Goal: Task Accomplishment & Management: Use online tool/utility

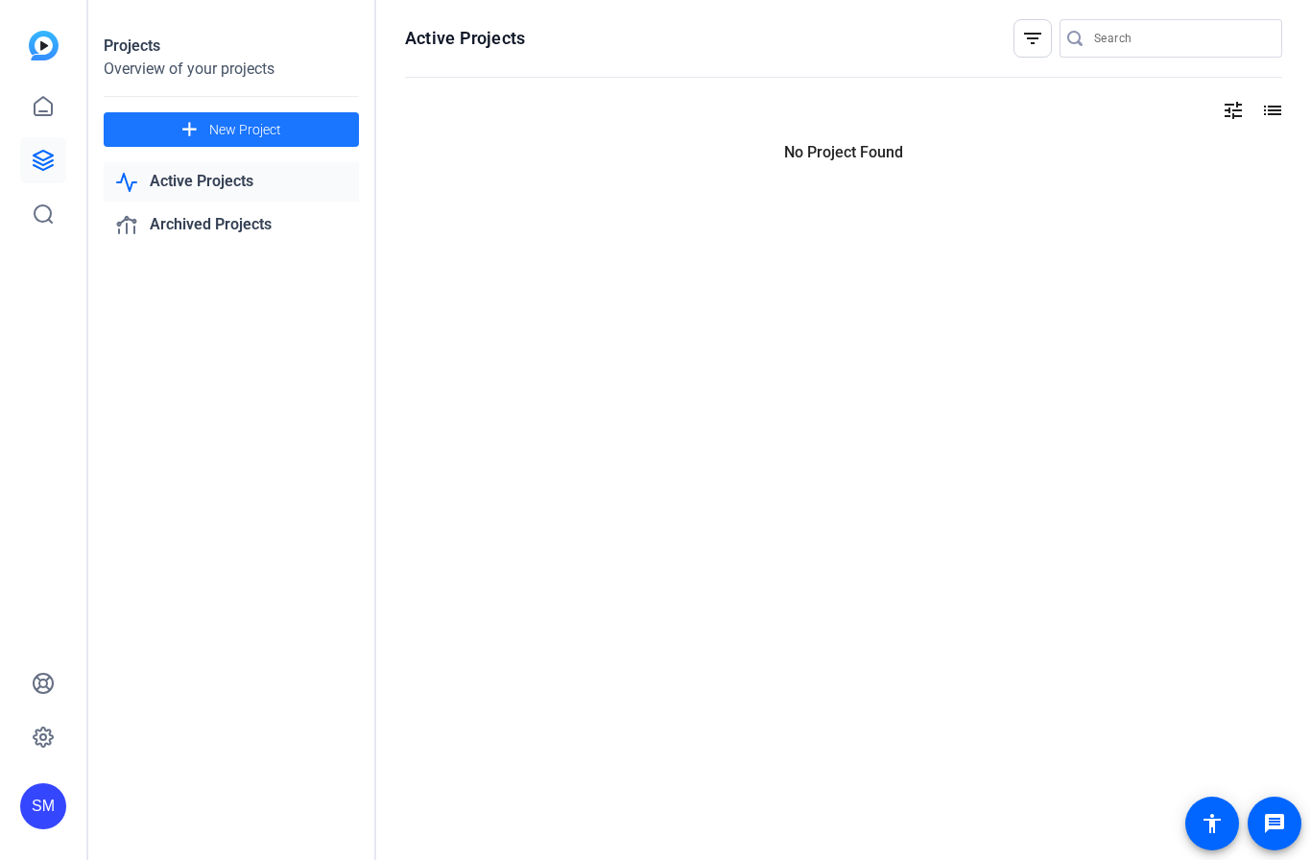
click at [201, 139] on mat-icon "add" at bounding box center [190, 130] width 24 height 24
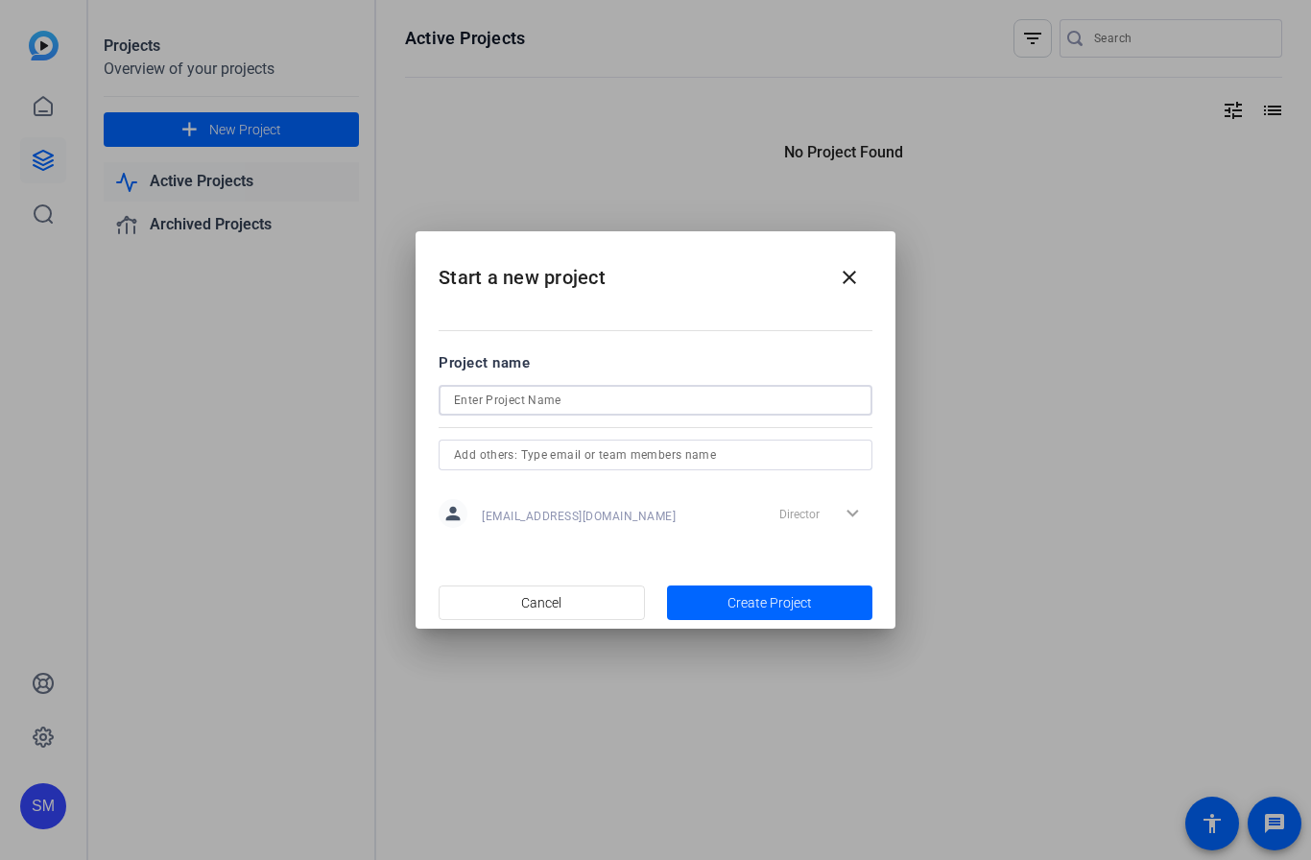
click at [734, 399] on input at bounding box center [655, 400] width 403 height 23
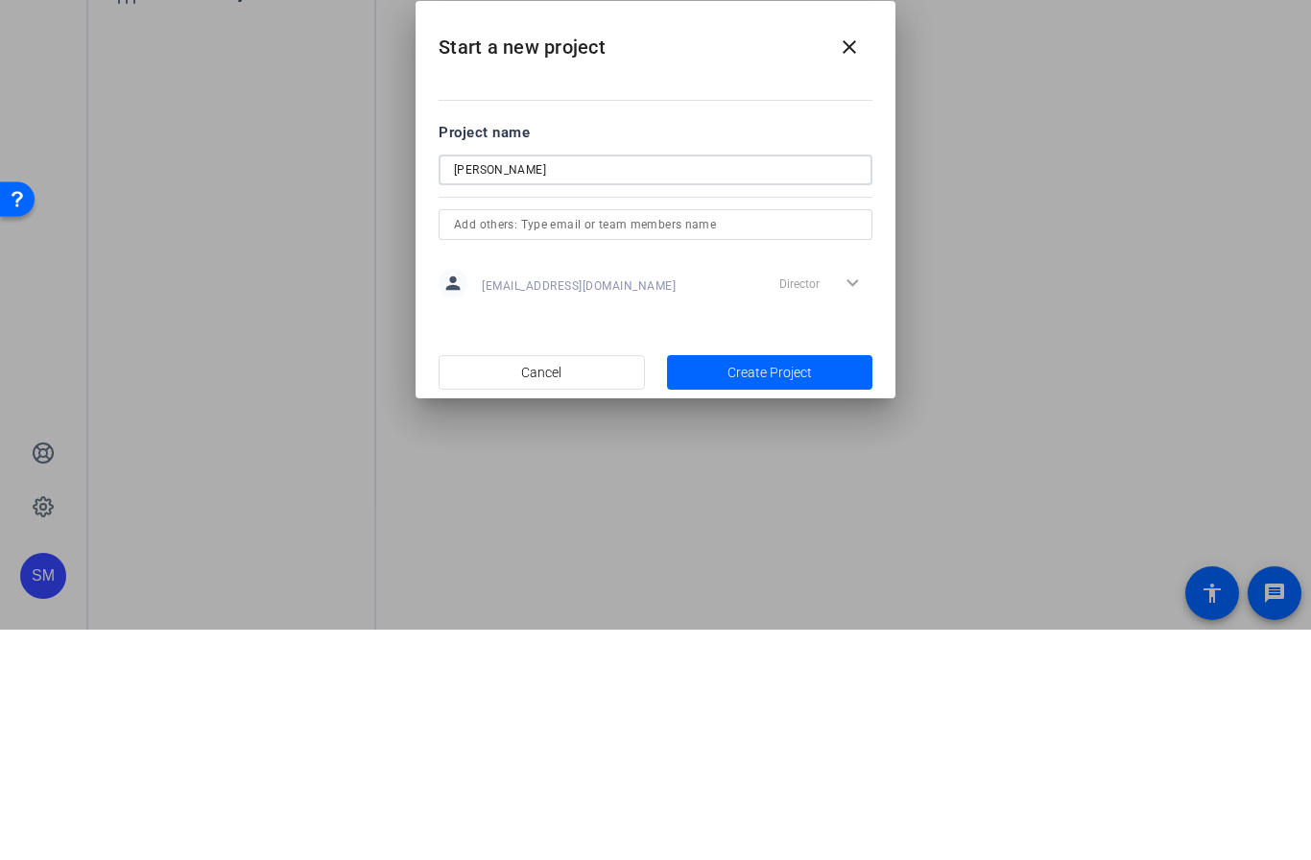
click at [613, 389] on input "[PERSON_NAME]" at bounding box center [655, 400] width 403 height 23
click at [453, 385] on div "[PERSON_NAME]" at bounding box center [656, 400] width 434 height 31
click at [477, 389] on input "[PERSON_NAME]" at bounding box center [655, 400] width 403 height 23
type input "[PERSON_NAME]"
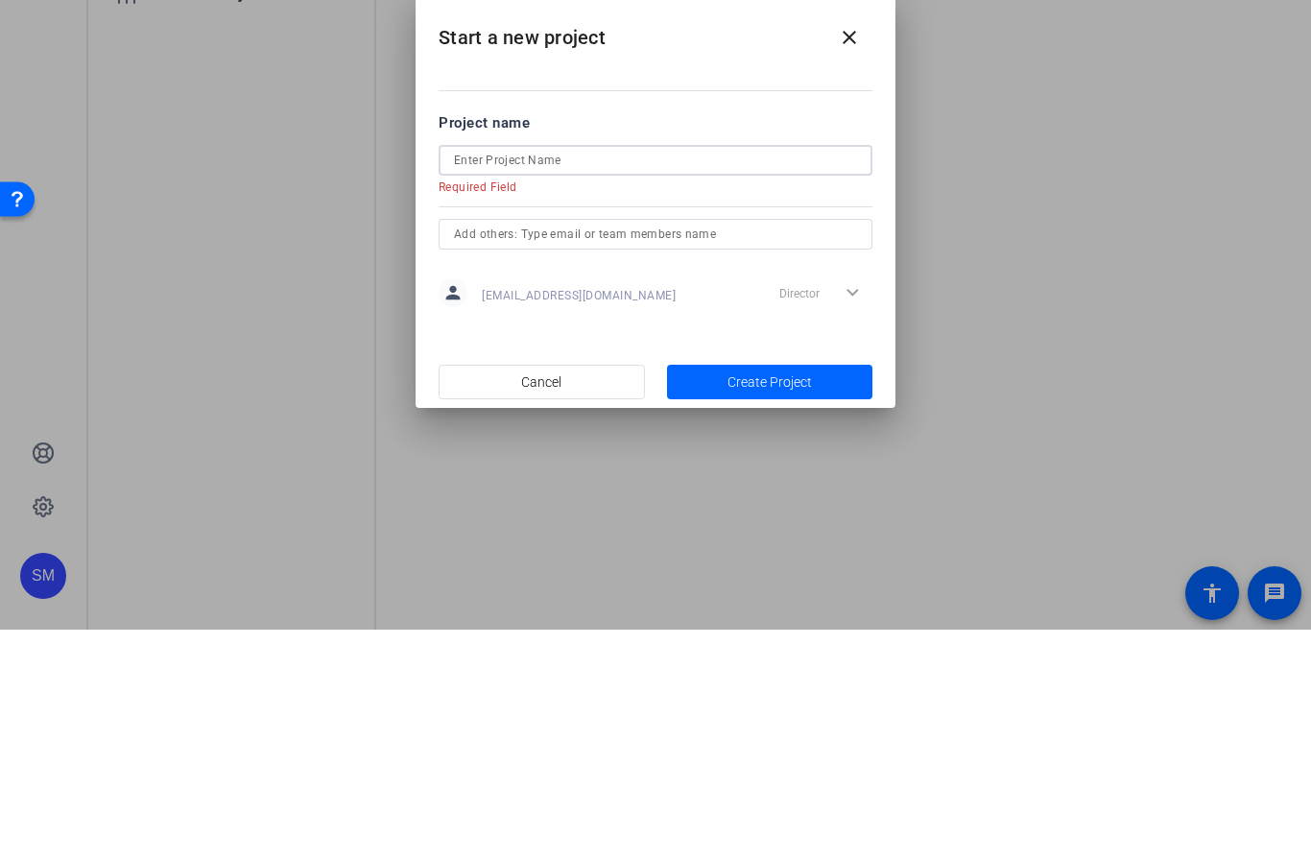
type input "-"
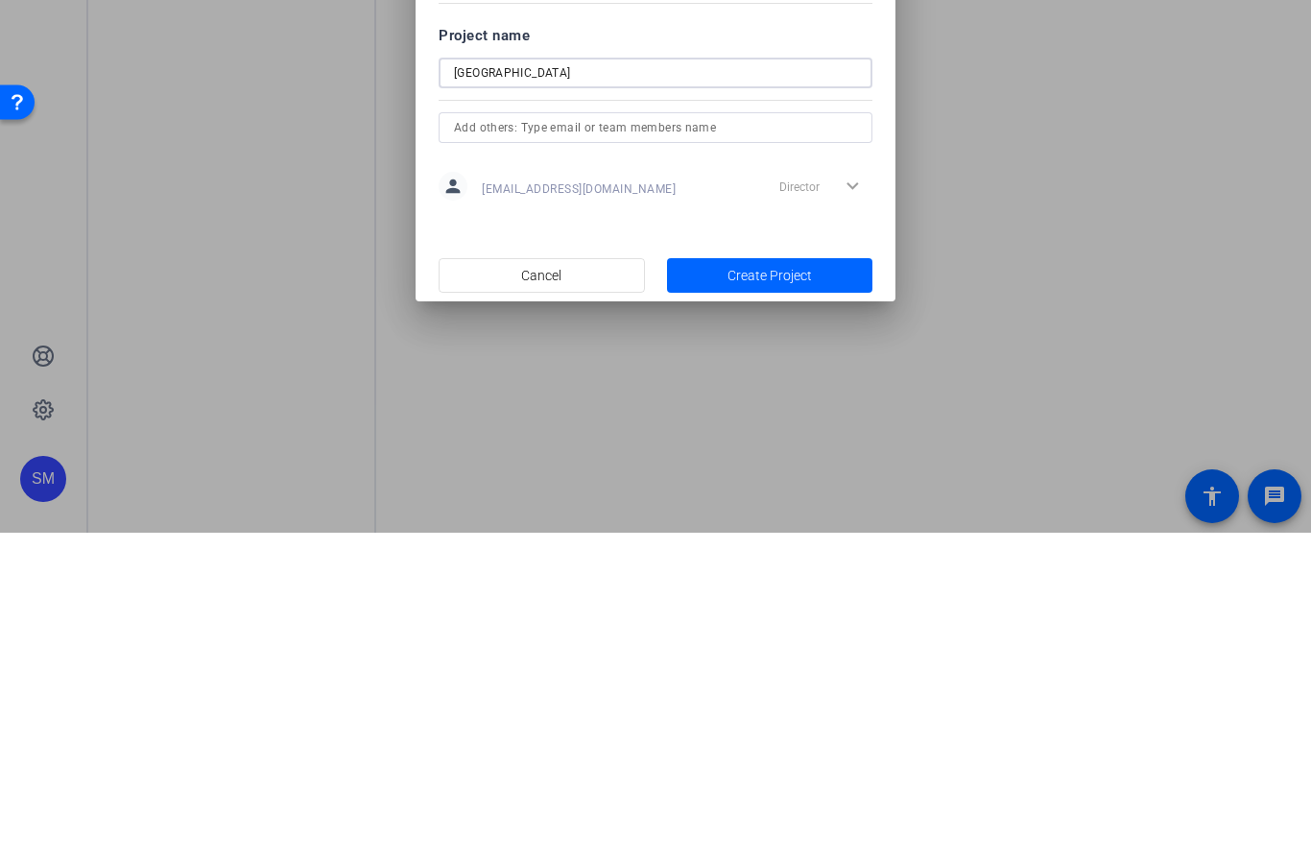
type input "[GEOGRAPHIC_DATA]"
click at [796, 593] on span "Create Project" at bounding box center [770, 603] width 84 height 20
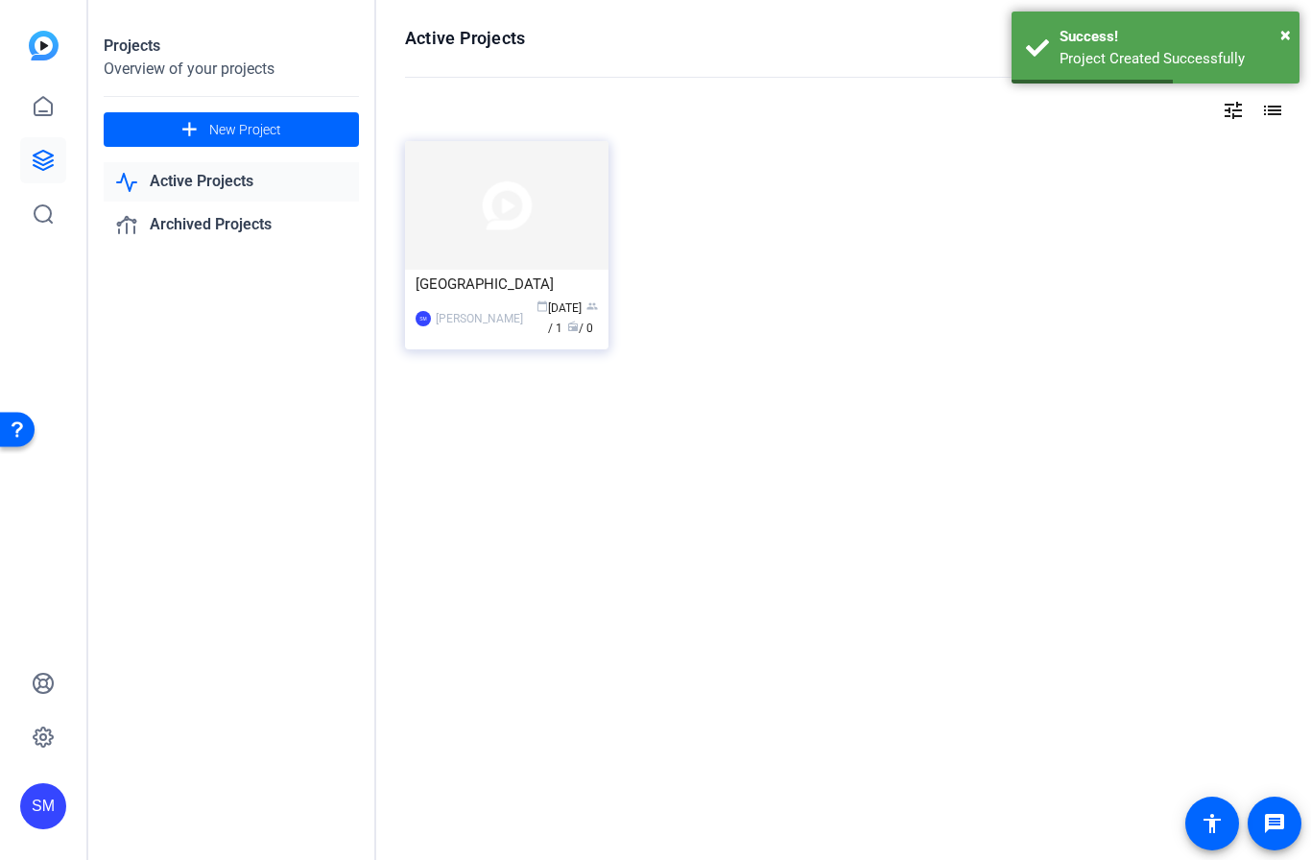
click at [522, 251] on img at bounding box center [507, 205] width 204 height 129
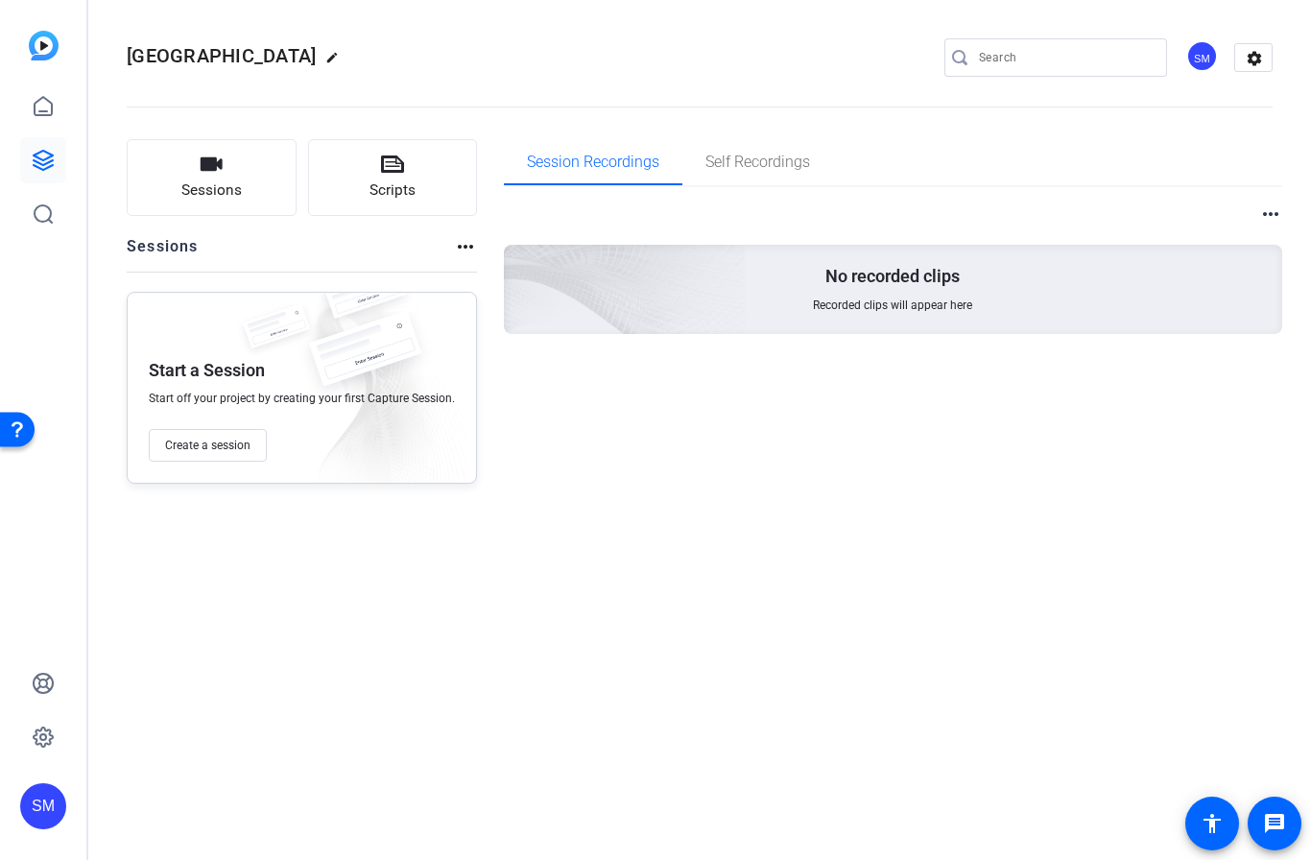
click at [198, 438] on span "Create a session" at bounding box center [207, 445] width 85 height 15
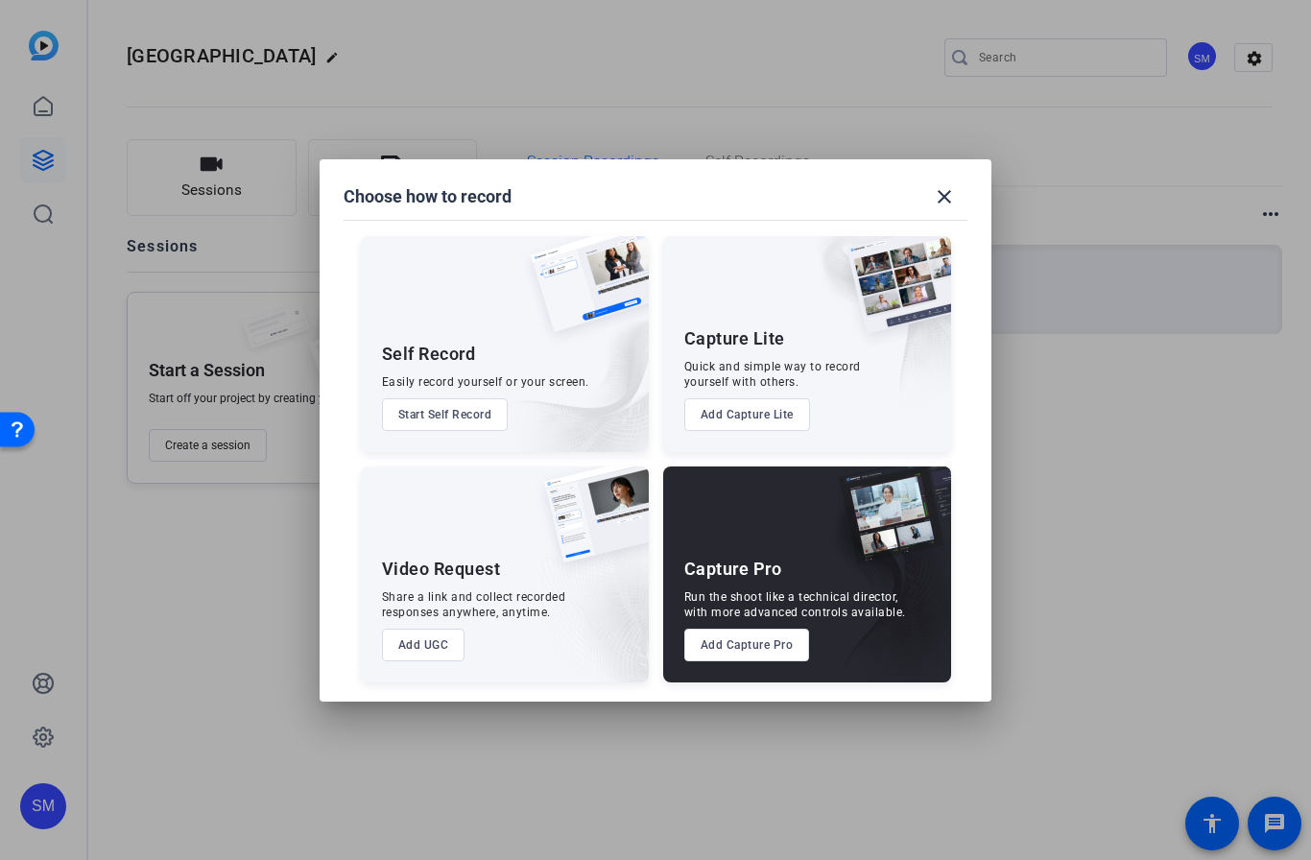
click at [819, 571] on img at bounding box center [880, 587] width 142 height 192
click at [771, 642] on button "Add Capture Pro" at bounding box center [748, 645] width 126 height 33
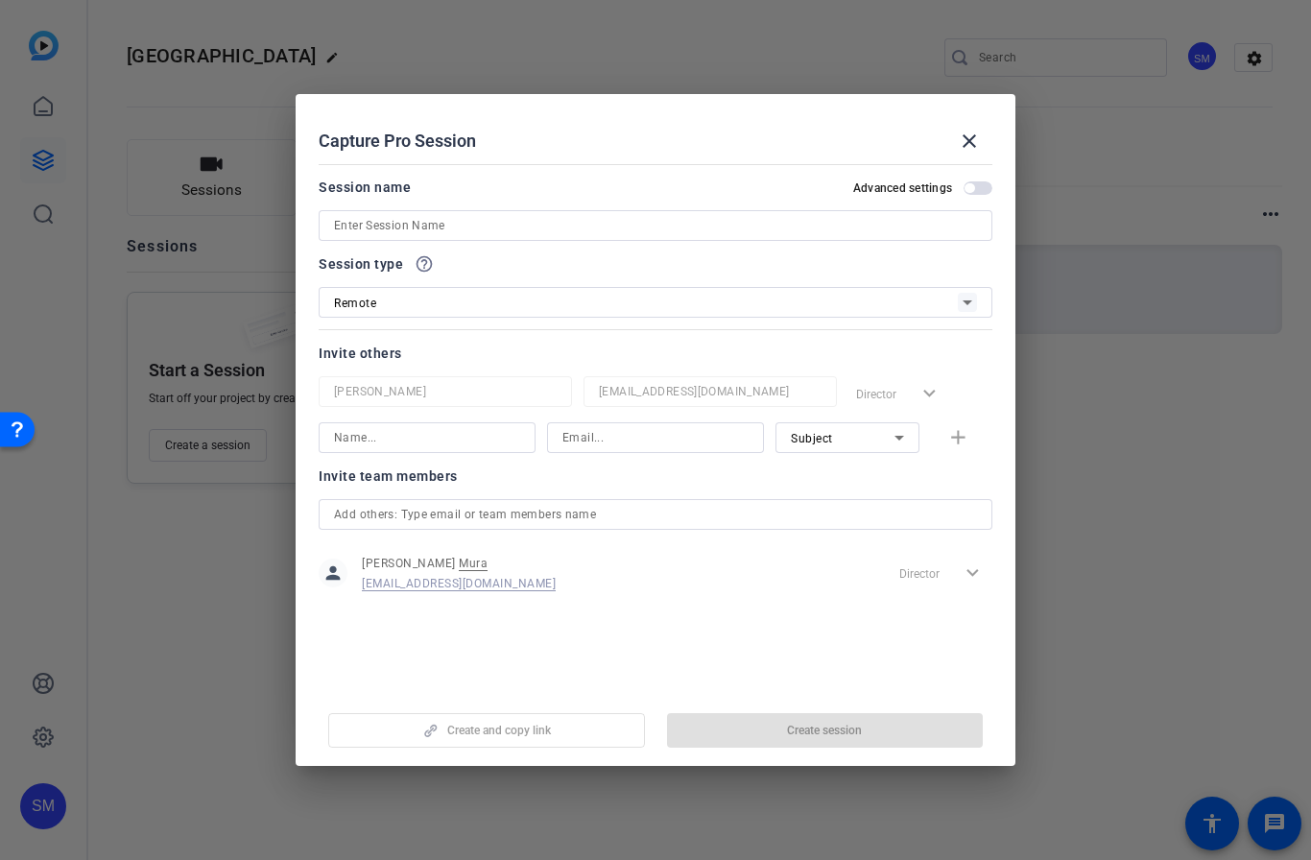
click at [531, 225] on input at bounding box center [655, 225] width 643 height 23
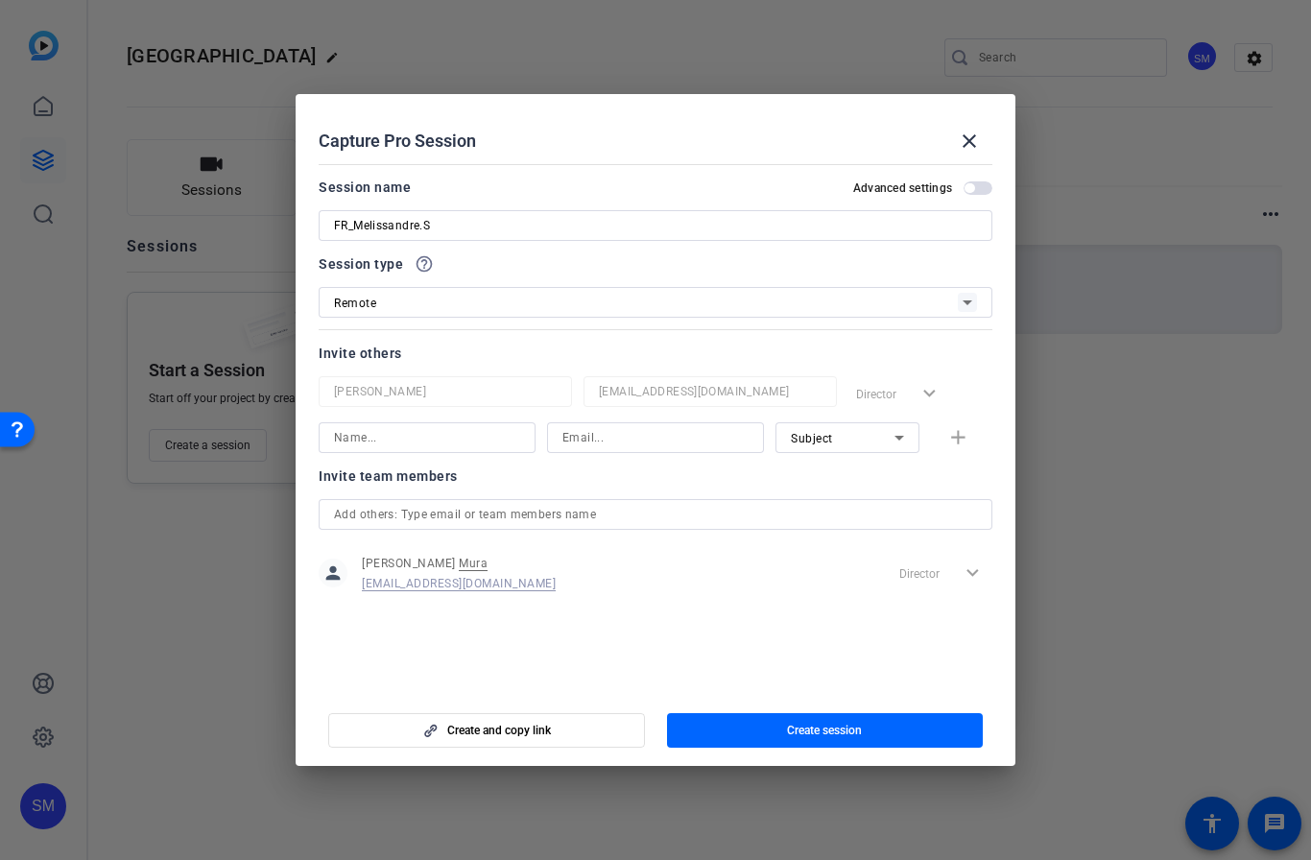
type input "FR_Melissandre.S"
click at [974, 184] on span "button" at bounding box center [970, 188] width 10 height 10
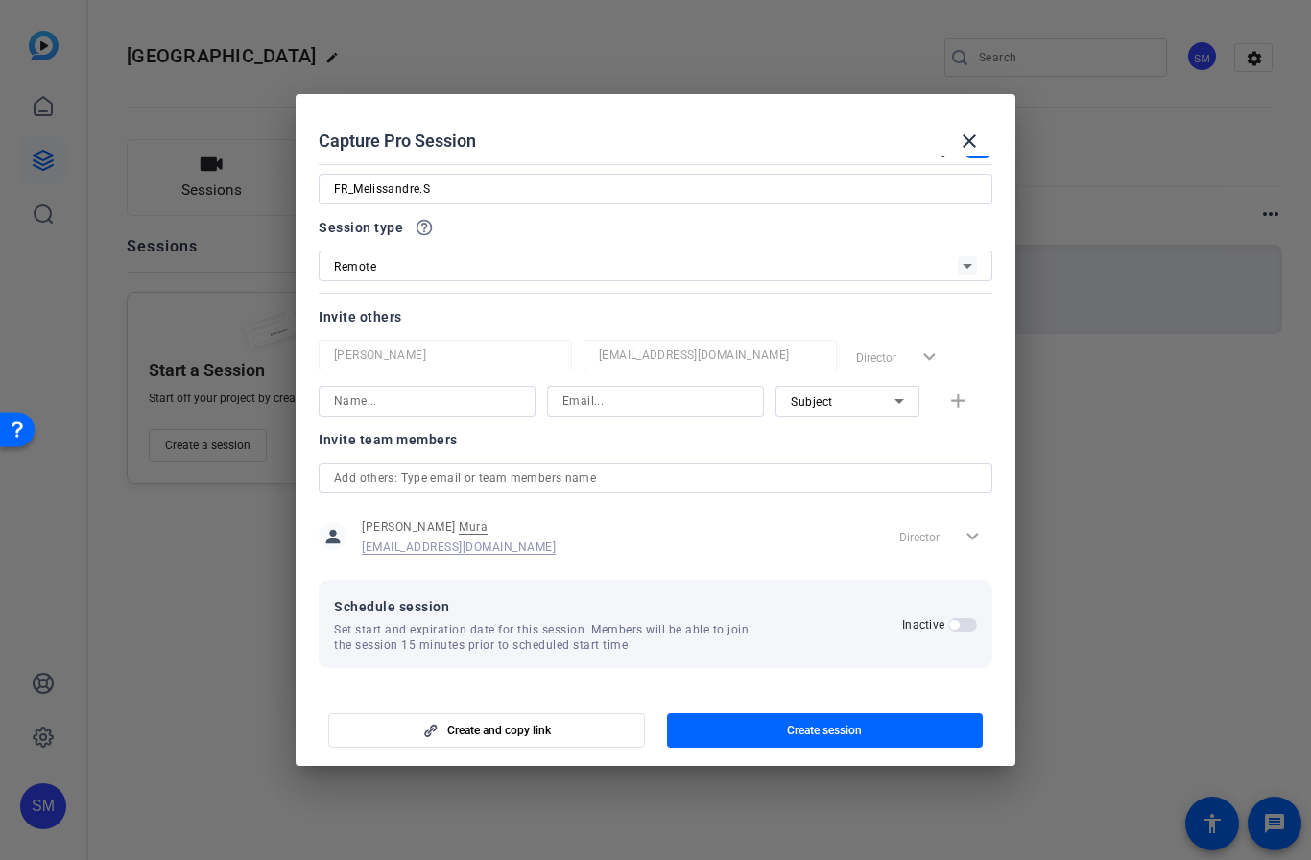
scroll to position [36, 0]
click at [802, 729] on span "Create session" at bounding box center [824, 730] width 75 height 15
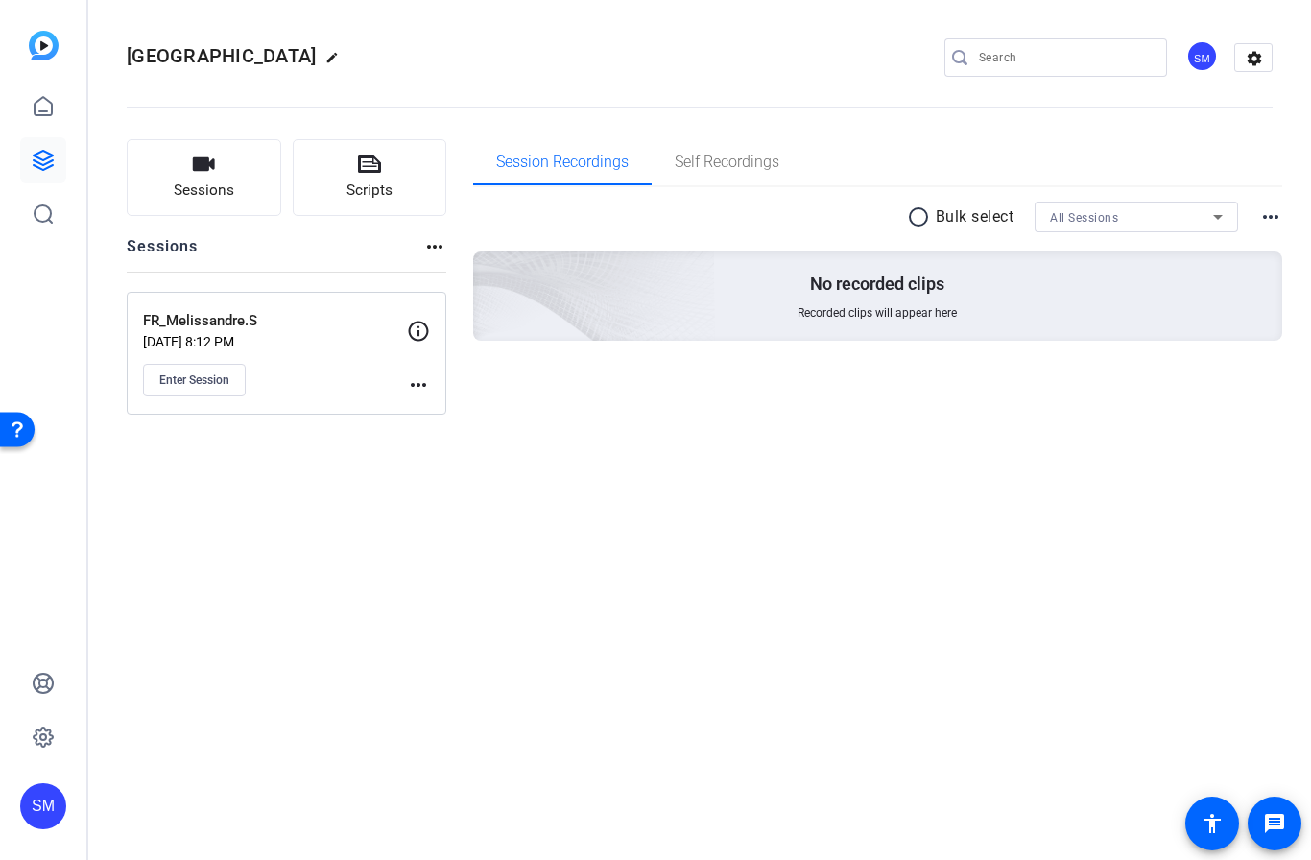
click at [421, 394] on mat-icon "more_horiz" at bounding box center [418, 384] width 23 height 23
click at [475, 419] on span "Edit Session" at bounding box center [465, 412] width 87 height 23
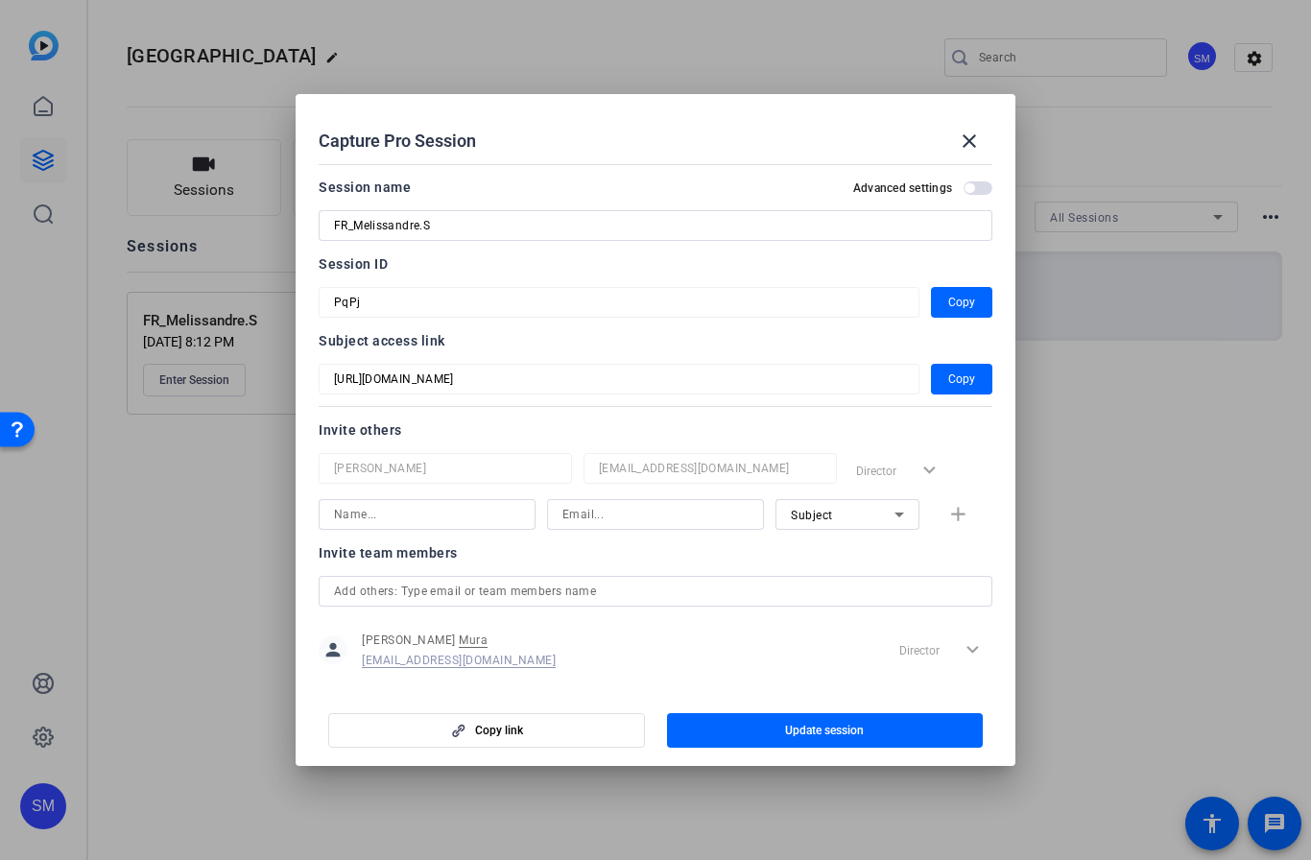
click at [524, 739] on span "button" at bounding box center [486, 731] width 315 height 46
click at [964, 386] on span "Copy" at bounding box center [962, 379] width 27 height 23
click at [972, 305] on span "Copy" at bounding box center [962, 302] width 27 height 23
